Goal: Task Accomplishment & Management: Complete application form

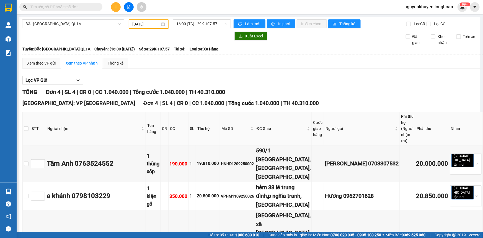
scroll to position [39, 0]
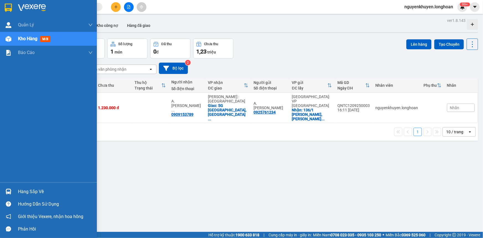
click at [37, 194] on div "Hàng sắp về" at bounding box center [55, 191] width 75 height 8
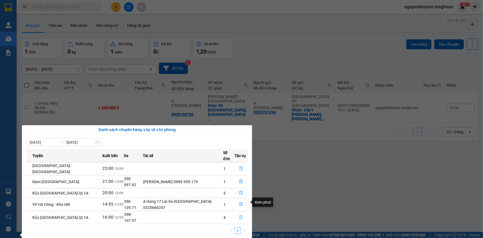
click at [241, 215] on icon "file-done" at bounding box center [241, 217] width 4 height 4
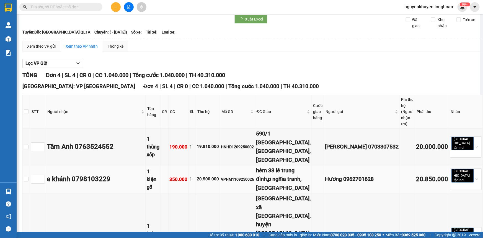
type input "[DATE]"
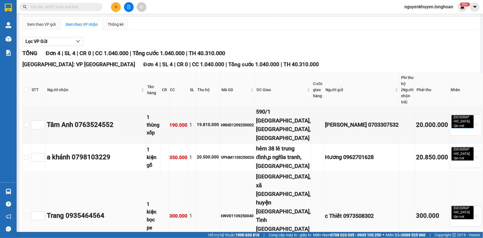
scroll to position [39, 0]
click at [29, 87] on input "checkbox" at bounding box center [26, 89] width 4 height 4
checkbox input "true"
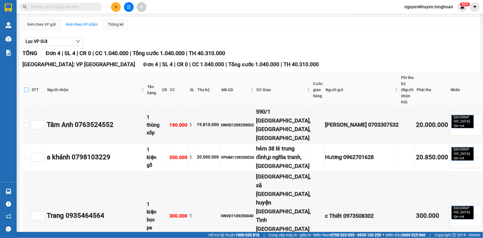
checkbox input "true"
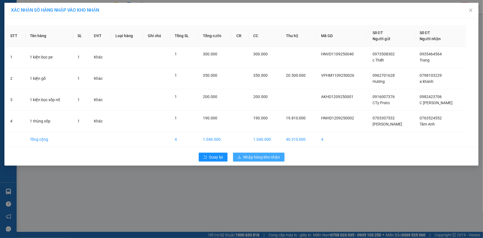
click at [256, 158] on span "Nhập hàng kho nhận" at bounding box center [262, 157] width 37 height 6
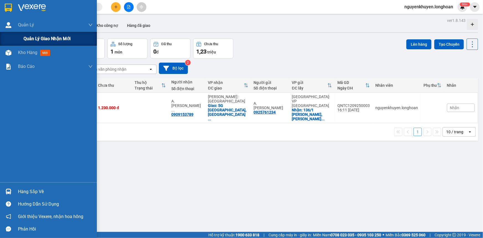
click at [29, 39] on span "Quản lý giao nhận mới" at bounding box center [47, 38] width 47 height 7
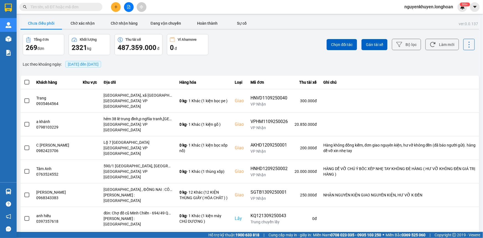
click at [99, 65] on span "[DATE] đến [DATE]" at bounding box center [83, 64] width 31 height 4
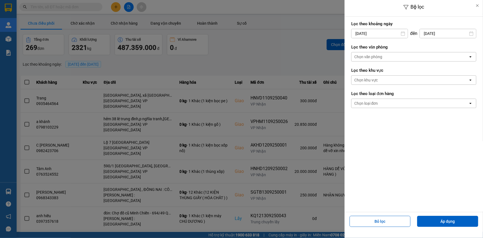
click at [380, 56] on div "Chọn văn phòng" at bounding box center [368, 57] width 28 height 6
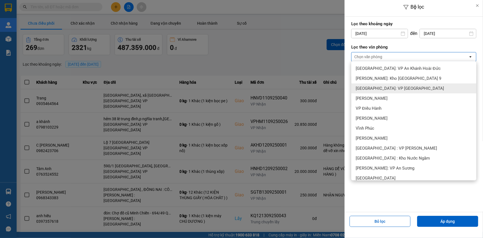
click at [399, 91] on div "[GEOGRAPHIC_DATA]: VP [GEOGRAPHIC_DATA]" at bounding box center [413, 88] width 125 height 10
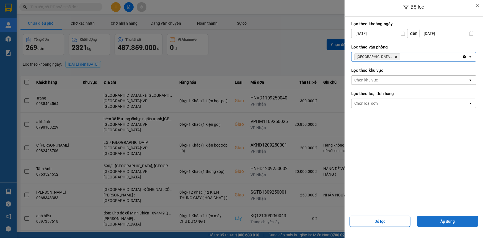
click at [452, 221] on button "Áp dụng" at bounding box center [447, 221] width 61 height 11
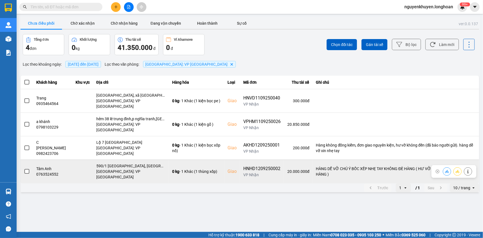
click at [27, 169] on span at bounding box center [26, 171] width 5 height 5
click at [24, 168] on input "checkbox" at bounding box center [24, 168] width 0 height 0
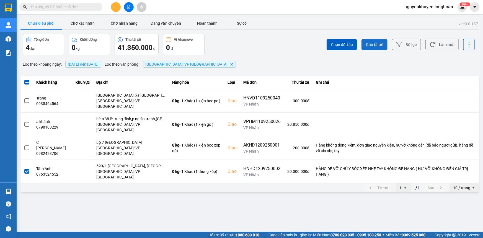
click at [380, 42] on span "Gán tài xế" at bounding box center [374, 45] width 17 height 6
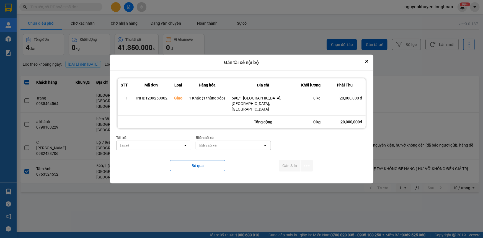
click at [143, 141] on div "Tài xế" at bounding box center [150, 145] width 67 height 9
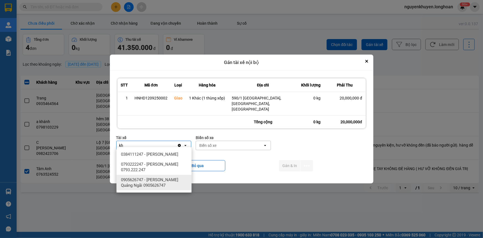
type input "kh"
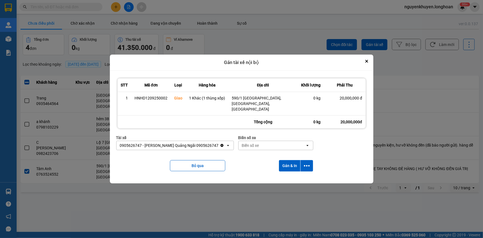
click at [254, 143] on div "Biển số xe" at bounding box center [250, 146] width 17 height 6
type input "92"
click at [290, 165] on button "Gán & In" at bounding box center [289, 165] width 21 height 11
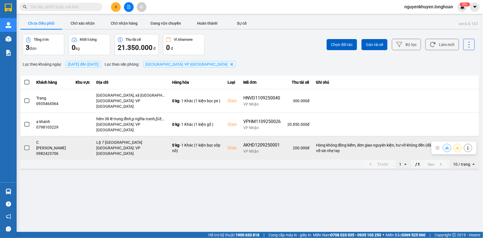
click at [28, 145] on span at bounding box center [26, 147] width 5 height 5
click at [24, 145] on input "checkbox" at bounding box center [24, 145] width 0 height 0
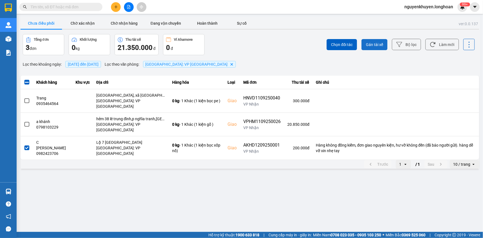
click at [377, 45] on span "Gán tài xế" at bounding box center [374, 45] width 17 height 6
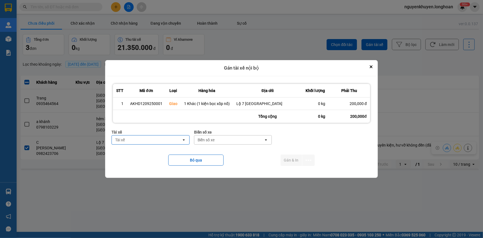
click at [149, 143] on div "Tài xế" at bounding box center [147, 139] width 70 height 9
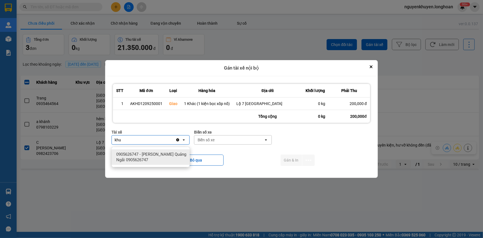
type input "khu"
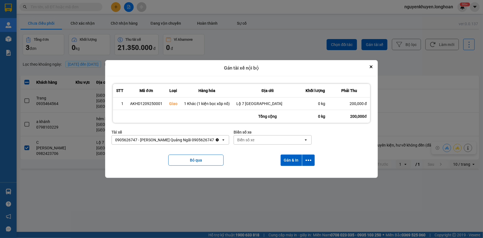
click at [250, 141] on div "Biển số xe" at bounding box center [245, 140] width 17 height 6
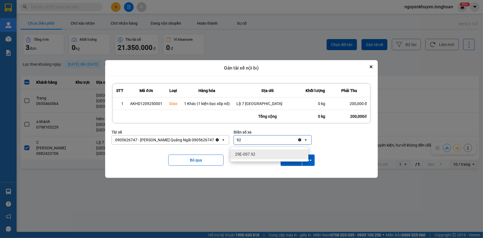
type input "92"
click at [258, 153] on div "29E-097.92" at bounding box center [270, 154] width 78 height 10
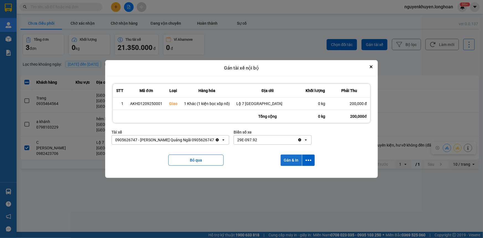
click at [293, 162] on button "Gán & In" at bounding box center [291, 159] width 21 height 11
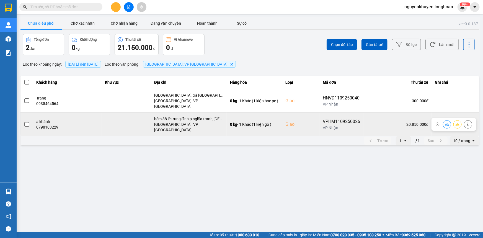
click at [25, 122] on span at bounding box center [26, 124] width 5 height 5
click at [24, 121] on input "checkbox" at bounding box center [24, 121] width 0 height 0
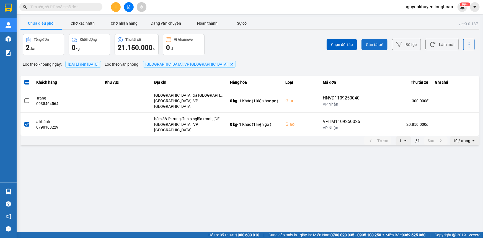
click at [380, 41] on button "Gán tài xế" at bounding box center [375, 44] width 26 height 11
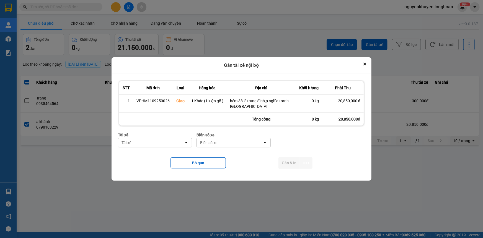
click at [142, 141] on div "Tài xế" at bounding box center [151, 142] width 66 height 9
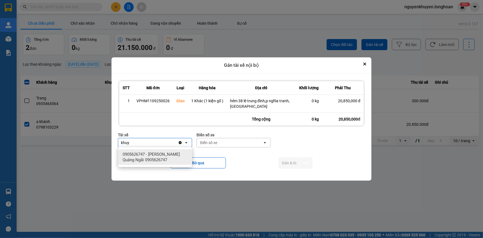
type input "khuy"
click at [144, 155] on span "0905626747 - Nguyễn Khuyến Quảng Ngãi 0905626747" at bounding box center [156, 156] width 67 height 11
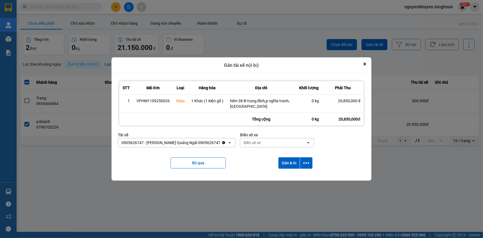
click at [261, 143] on div "Biển số xe" at bounding box center [273, 142] width 66 height 9
type input "92"
click at [244, 154] on span "29E-097.92" at bounding box center [251, 154] width 20 height 6
click at [286, 163] on button "Gán & In" at bounding box center [289, 162] width 21 height 11
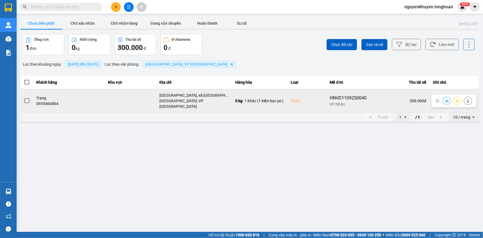
click at [27, 98] on span at bounding box center [26, 100] width 5 height 5
click at [24, 98] on input "checkbox" at bounding box center [24, 98] width 0 height 0
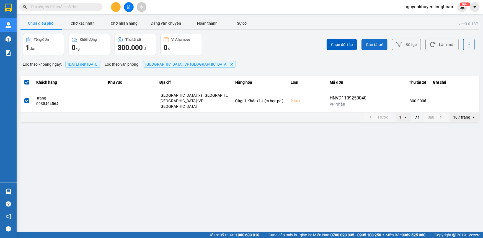
click at [377, 44] on span "Gán tài xế" at bounding box center [374, 45] width 17 height 6
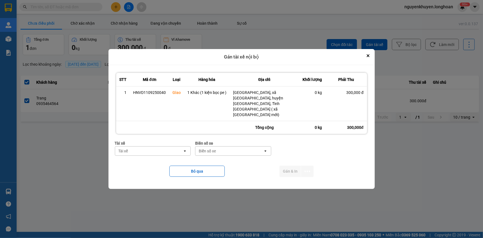
click at [178, 146] on div "Tài xế" at bounding box center [149, 150] width 68 height 9
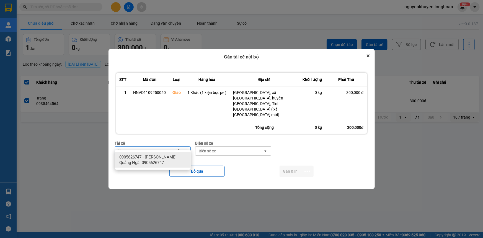
type input "khuy"
click at [169, 161] on span "0905626747 - Nguyễn Khuyến Quảng Ngãi 0905626747" at bounding box center [153, 159] width 69 height 11
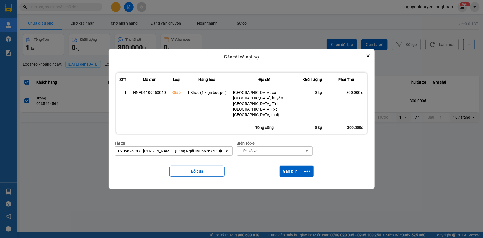
click at [243, 148] on div "Biển số xe" at bounding box center [249, 151] width 17 height 6
type input "92"
click at [288, 166] on button "Gán & In" at bounding box center [290, 171] width 21 height 11
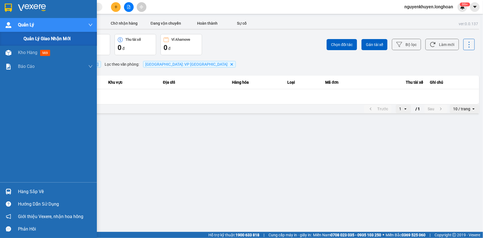
click at [30, 38] on span "Quản lý giao nhận mới" at bounding box center [47, 38] width 47 height 7
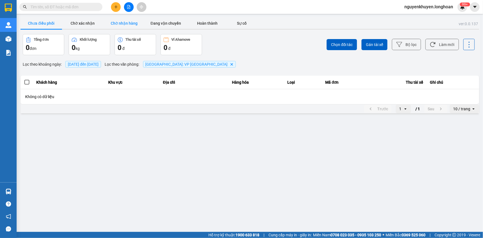
click at [130, 24] on button "Chờ nhận hàng" at bounding box center [125, 23] width 42 height 11
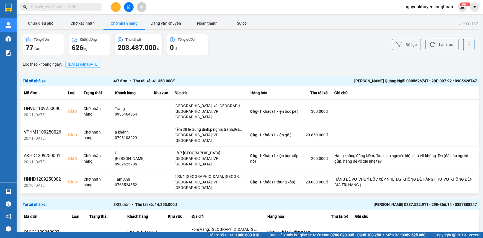
click at [89, 66] on span "13/09/2025 đến 13/09/2025" at bounding box center [83, 64] width 31 height 4
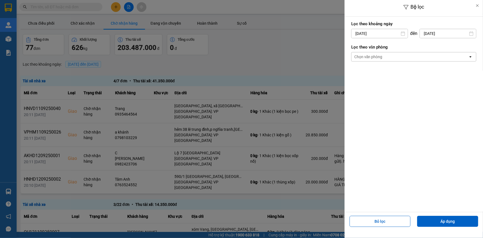
click at [378, 55] on div "Chọn văn phòng" at bounding box center [368, 57] width 28 height 6
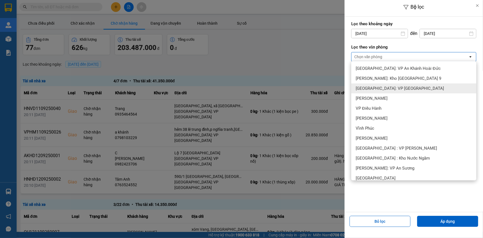
click at [404, 87] on span "[GEOGRAPHIC_DATA]: VP [GEOGRAPHIC_DATA]" at bounding box center [400, 89] width 88 height 6
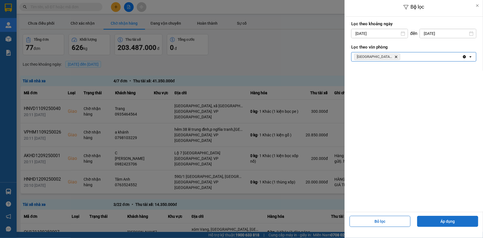
click at [448, 220] on button "Áp dụng" at bounding box center [447, 221] width 61 height 11
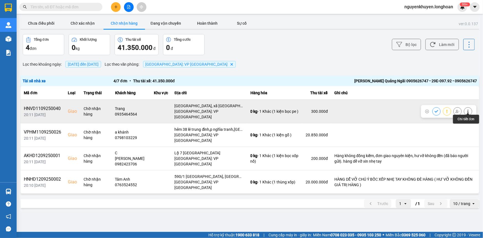
click at [466, 109] on icon at bounding box center [468, 111] width 4 height 4
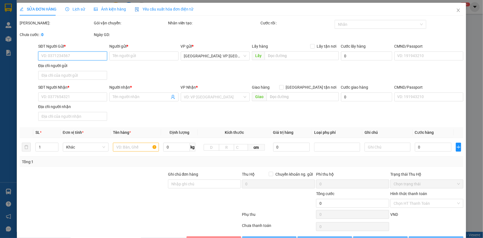
type input "0973508302"
type input "c Thiết"
type input "0935464564"
type input "Trang"
checkbox input "true"
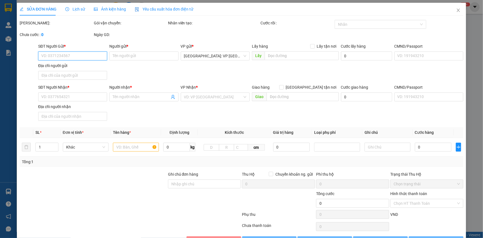
type input "[GEOGRAPHIC_DATA], xã [GEOGRAPHIC_DATA], huyện [GEOGRAPHIC_DATA], Tỉnh [GEOGRAP…"
type input "300.000"
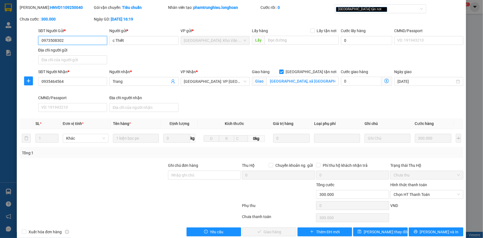
scroll to position [24, 0]
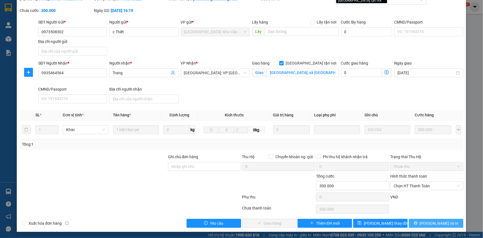
click at [436, 221] on span "Lưu và In" at bounding box center [439, 223] width 39 height 6
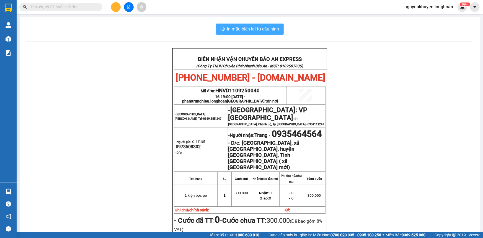
click at [243, 28] on span "In mẫu biên lai tự cấu hình" at bounding box center [253, 28] width 52 height 7
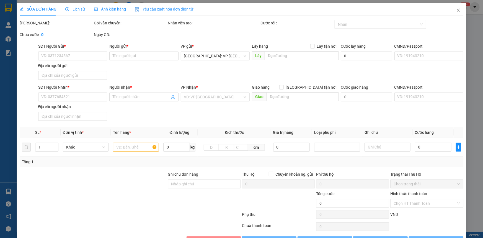
type input "0973508302"
type input "c Thiết"
type input "0935464564"
type input "Trang"
checkbox input "true"
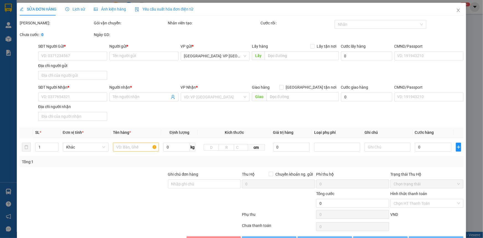
type input "[GEOGRAPHIC_DATA], xã [GEOGRAPHIC_DATA], huyện [GEOGRAPHIC_DATA], Tỉnh [GEOGRAP…"
type input "300.000"
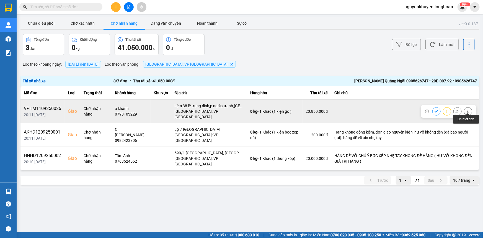
click at [469, 109] on icon at bounding box center [468, 111] width 4 height 4
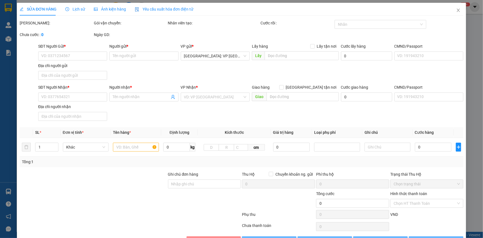
type input "0962701628"
type input "Hương"
type input "0798103229"
type input "a khánh"
checkbox input "true"
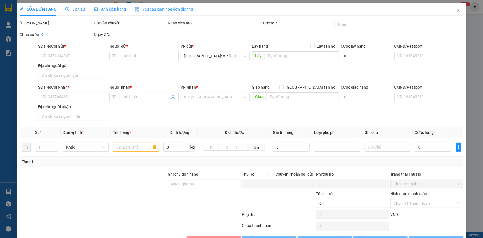
type input "hẻm 38 lê trung đình,p nghĩa tranh,[GEOGRAPHIC_DATA]"
type input "350.000"
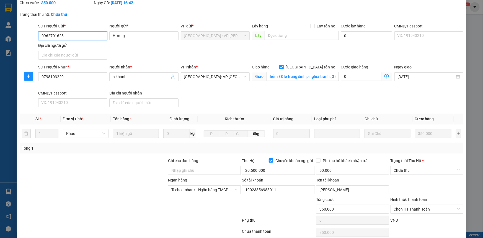
scroll to position [55, 0]
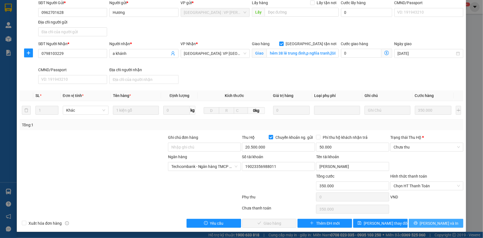
click at [432, 224] on span "Lưu và In" at bounding box center [439, 223] width 39 height 6
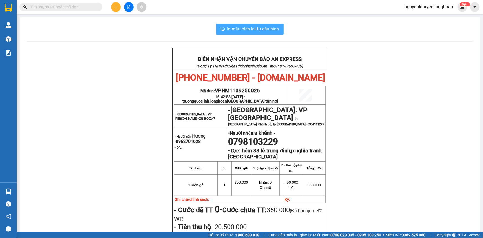
click at [236, 28] on span "In mẫu biên lai tự cấu hình" at bounding box center [253, 28] width 52 height 7
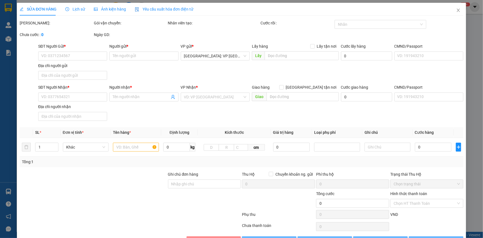
type input "0962701628"
type input "Hương"
type input "0798103229"
type input "a khánh"
checkbox input "true"
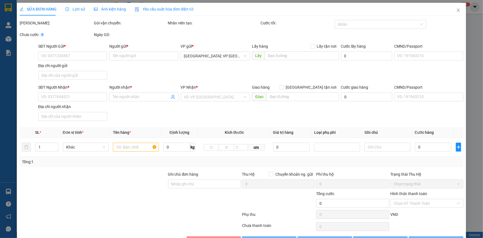
type input "hẻm 38 lê trung đình,p nghĩa tranh,[GEOGRAPHIC_DATA]"
type input "350.000"
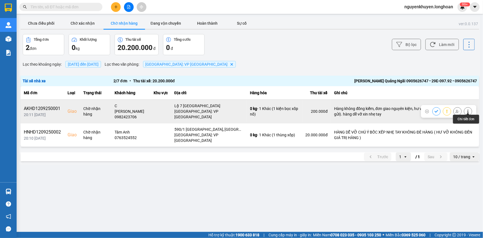
click at [470, 109] on icon at bounding box center [468, 111] width 4 height 4
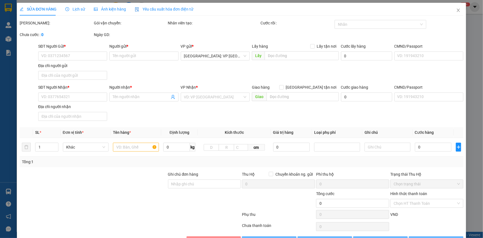
type input "0916007376"
type input "CTy Prato"
type input "0982423706"
type input "C Kim Nga"
checkbox input "true"
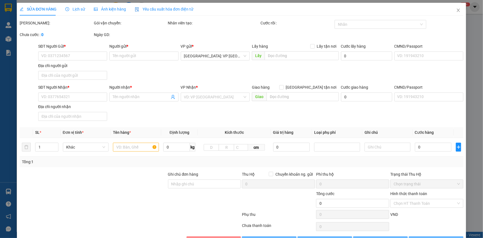
type input "Lộ 7 [GEOGRAPHIC_DATA]"
type input "Hàng không đồng kiểm, đơn giao nguyên kiện, hư vỡ không đền (đã báo người gửi).…"
type input "200.000"
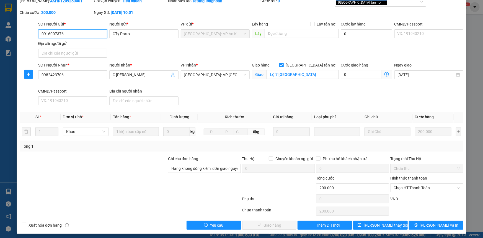
scroll to position [24, 0]
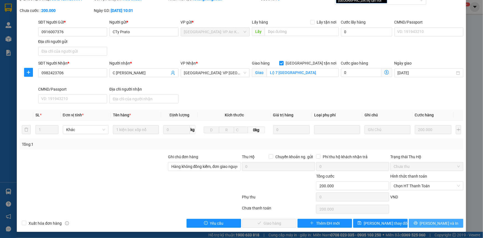
click at [431, 220] on span "Lưu và In" at bounding box center [439, 223] width 39 height 6
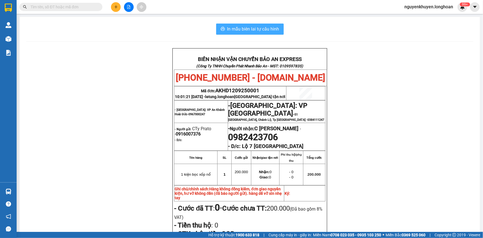
click at [243, 28] on span "In mẫu biên lai tự cấu hình" at bounding box center [253, 28] width 52 height 7
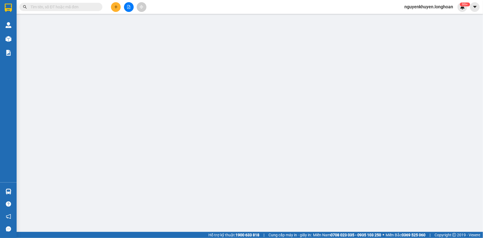
type input "0916007376"
type input "CTy Prato"
type input "0982423706"
type input "C Kim Nga"
checkbox input "true"
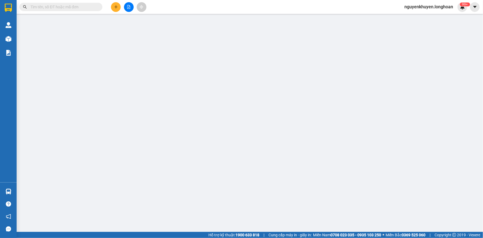
type input "Lộ 7 [GEOGRAPHIC_DATA]"
type input "Hàng không đồng kiểm, đơn giao nguyên kiện, hư vỡ không đền (đã báo người gửi).…"
type input "200.000"
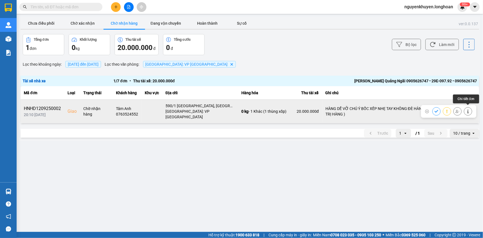
click at [467, 109] on icon at bounding box center [468, 111] width 4 height 4
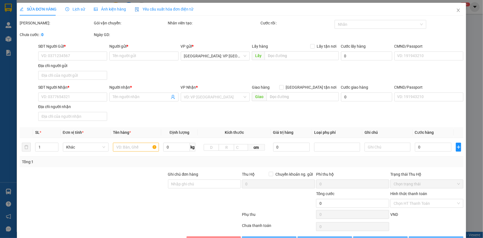
type input "0703307532"
type input "Lê Tuấn"
type input "0763524552"
type input "Tâm Anh"
checkbox input "true"
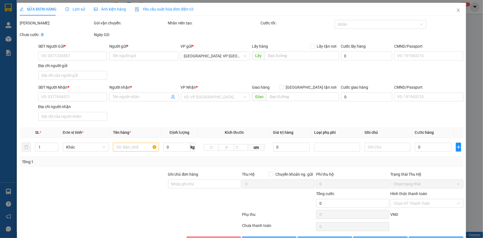
type input "590/1 [GEOGRAPHIC_DATA], [GEOGRAPHIC_DATA], [GEOGRAPHIC_DATA]"
type input "HÀNG DỄ VỠ CHÚ Ý BỐC XẾP NHẸ TAY KHÔNG ĐÈ HÀNG ( HƯ VỠ KHÔNG ĐỀN GIÁ TRỊ HÀNG )"
type input "190.000"
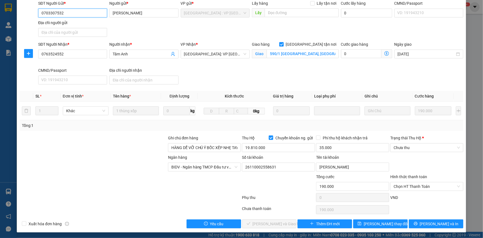
scroll to position [55, 0]
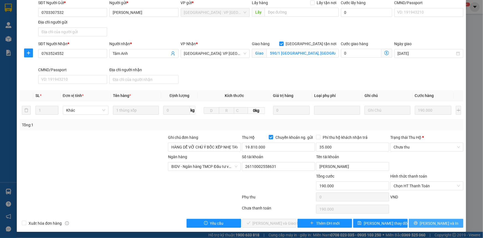
click at [440, 223] on span "Lưu và In" at bounding box center [439, 223] width 39 height 6
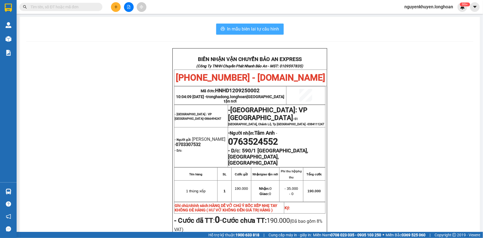
click at [261, 27] on span "In mẫu biên lai tự cấu hình" at bounding box center [253, 28] width 52 height 7
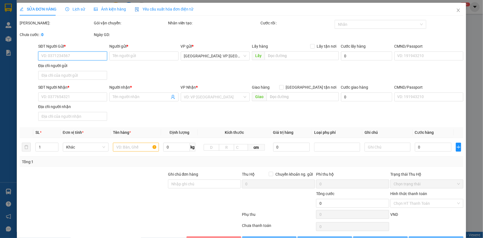
type input "0703307532"
type input "Lê Tuấn"
type input "0763524552"
type input "Tâm Anh"
checkbox input "true"
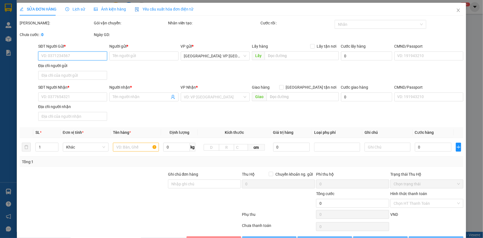
type input "590/1 [GEOGRAPHIC_DATA], [GEOGRAPHIC_DATA], [GEOGRAPHIC_DATA]"
type input "HÀNG DỄ VỠ CHÚ Ý BỐC XẾP NHẸ TAY KHÔNG ĐÈ HÀNG ( HƯ VỠ KHÔNG ĐỀN GIÁ TRỊ HÀNG )"
type input "190.000"
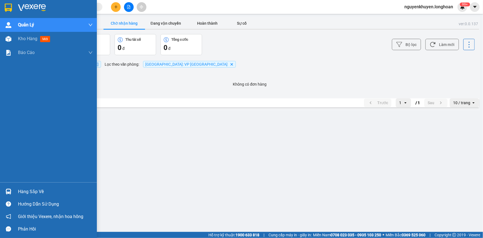
click at [26, 191] on div "Hàng sắp về" at bounding box center [55, 191] width 75 height 8
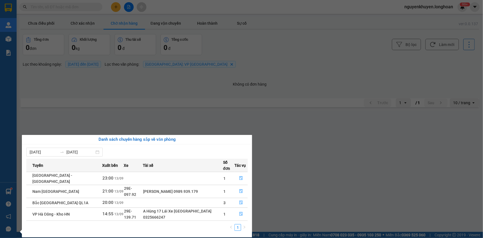
click at [160, 108] on section "Kết quả tìm kiếm ( 0 ) Bộ lọc No Data nguyenkhuyen.longhoan 99+ Quản Lý Quản lý…" at bounding box center [241, 119] width 483 height 238
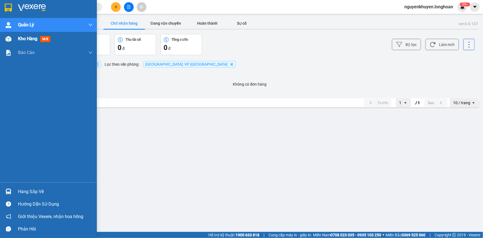
click at [28, 41] on span "Kho hàng" at bounding box center [27, 38] width 19 height 5
